Goal: Task Accomplishment & Management: Complete application form

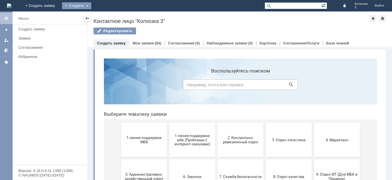
click at [91, 5] on div "Создать" at bounding box center [76, 5] width 29 height 7
click at [107, 18] on link "Заявка" at bounding box center [85, 17] width 44 height 7
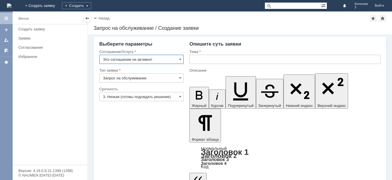
click at [182, 60] on input "Это соглашение не активно!" at bounding box center [141, 59] width 84 height 9
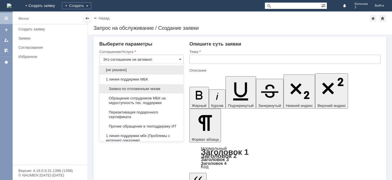
click at [134, 87] on span "Заявка по отложенным чекам" at bounding box center [141, 89] width 77 height 5
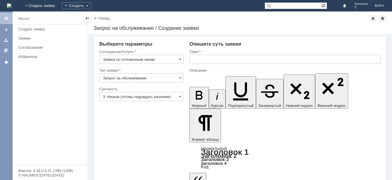
type input "Заявка по отложенным чекам"
click at [199, 58] on input "text" at bounding box center [285, 59] width 191 height 9
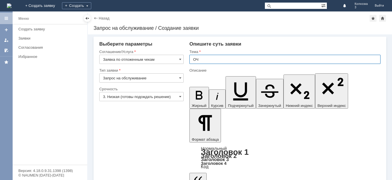
type input "ОЧ"
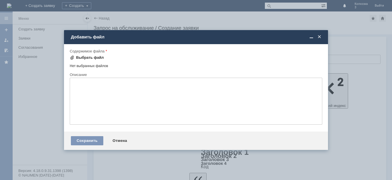
click at [78, 55] on div "Выбрать файл" at bounding box center [90, 57] width 28 height 5
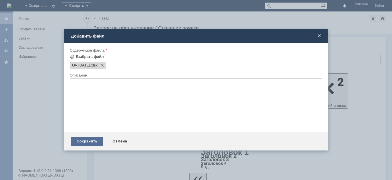
click at [95, 141] on div "Сохранить" at bounding box center [87, 141] width 32 height 9
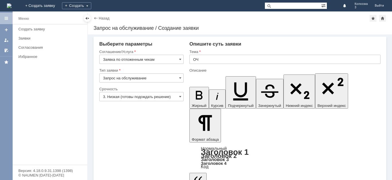
scroll to position [9, 0]
